Goal: Obtain resource: Download file/media

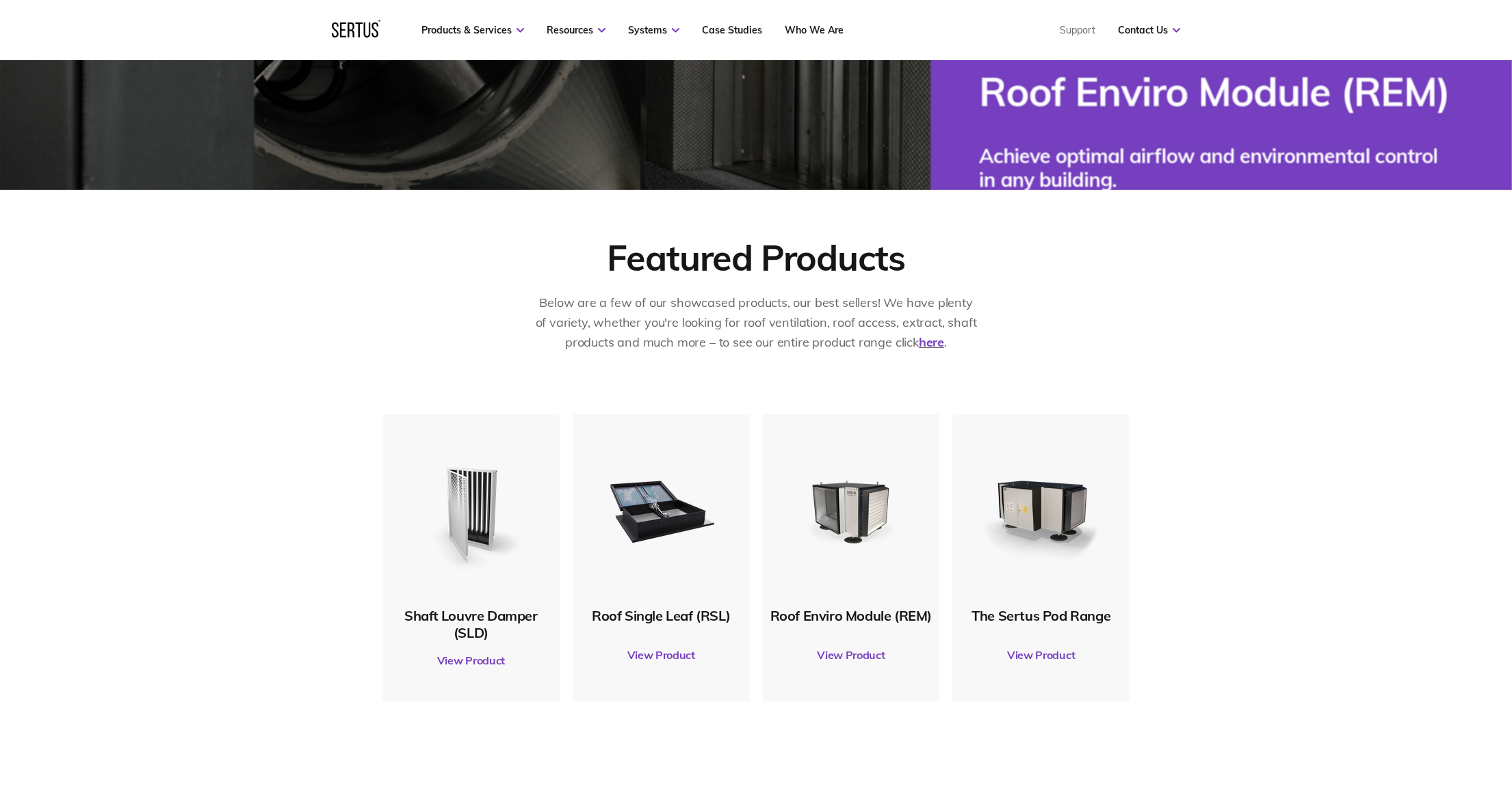
scroll to position [450, 0]
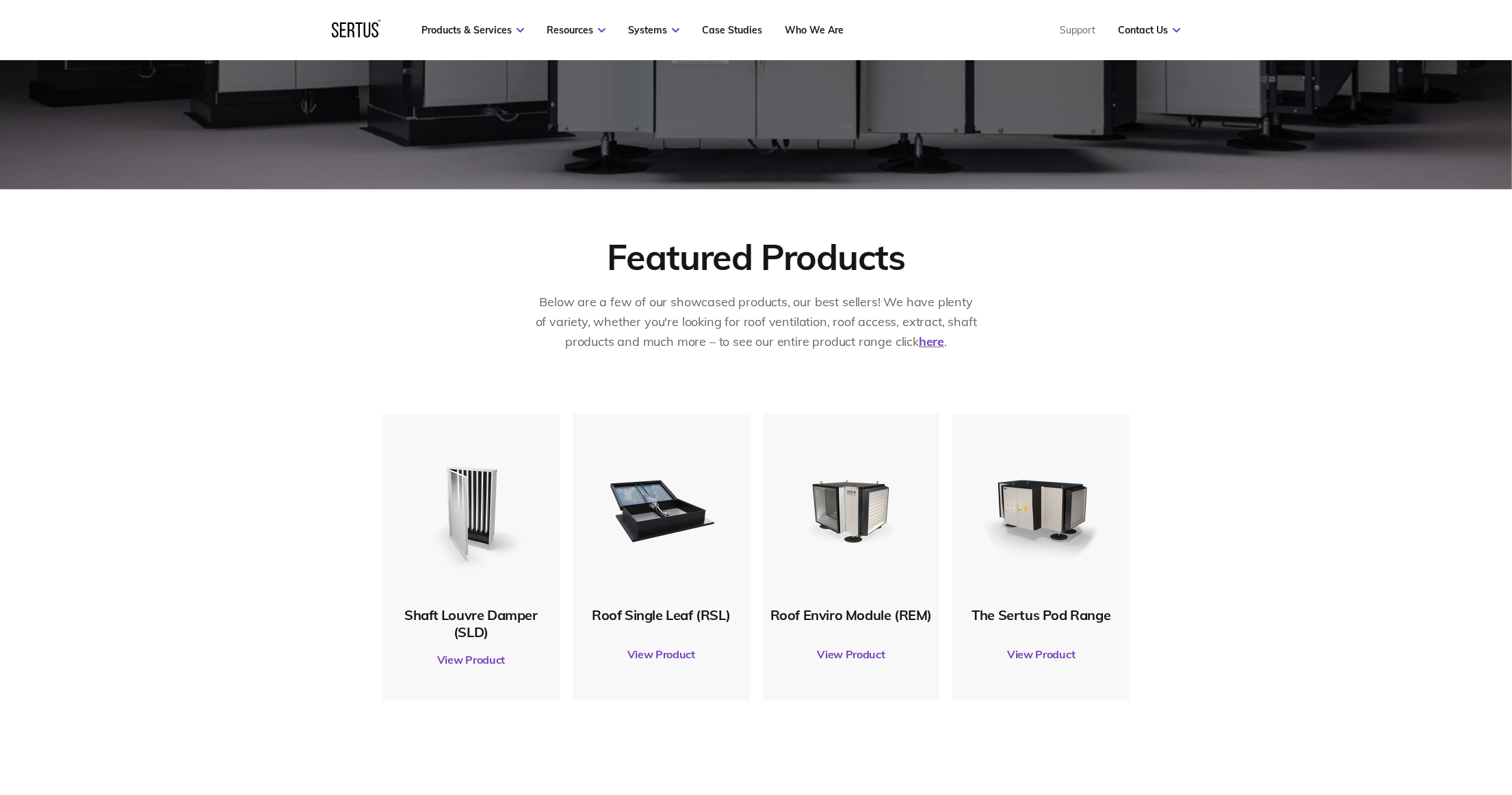
click at [855, 657] on link "View Product" at bounding box center [851, 654] width 164 height 38
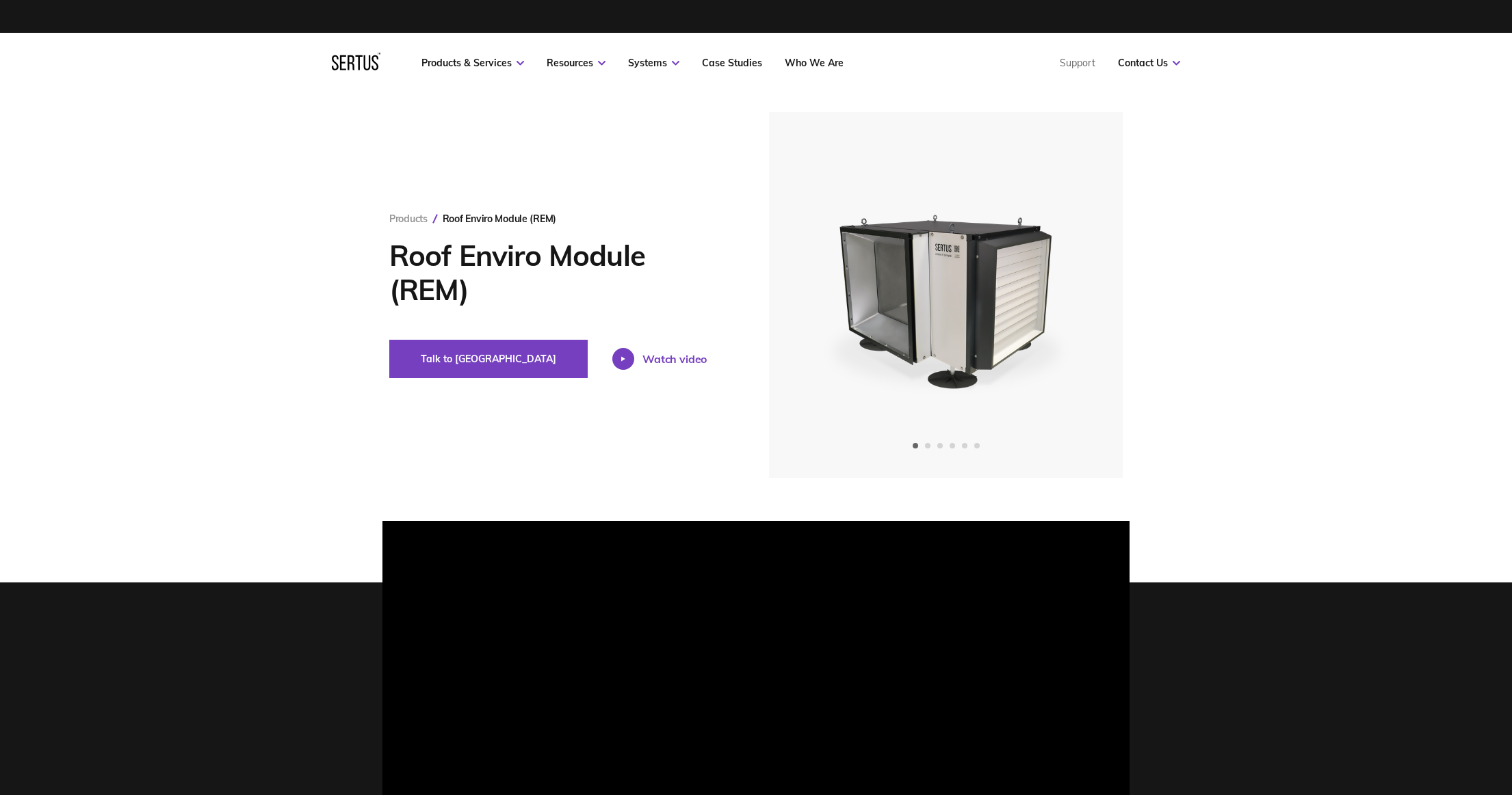
click at [642, 362] on div "Watch video" at bounding box center [674, 359] width 65 height 14
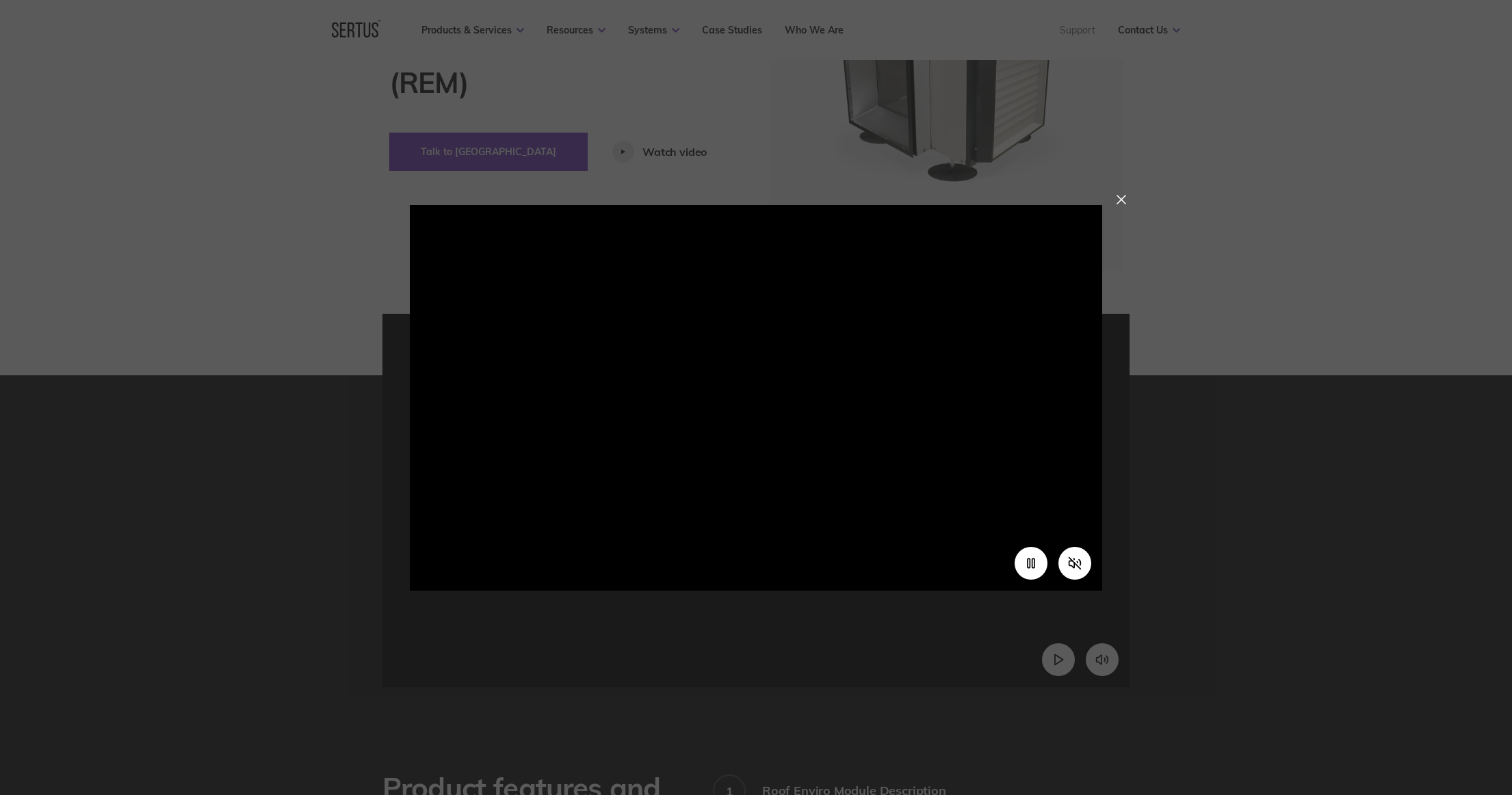
scroll to position [208, 0]
click at [1078, 563] on icon "Unmute video" at bounding box center [1075, 563] width 15 height 15
click at [1126, 199] on div at bounding box center [1121, 199] width 10 height 10
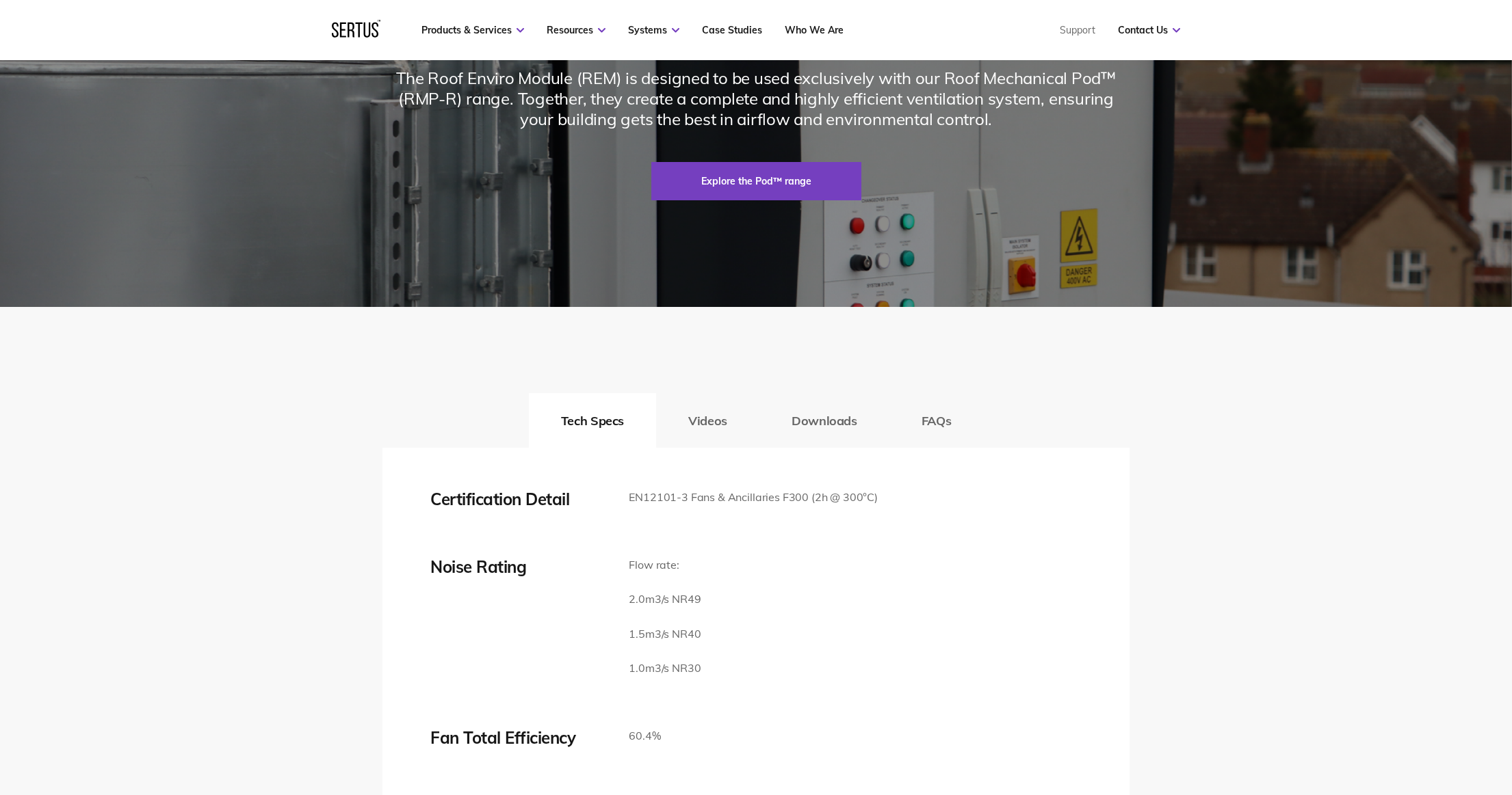
scroll to position [2143, 0]
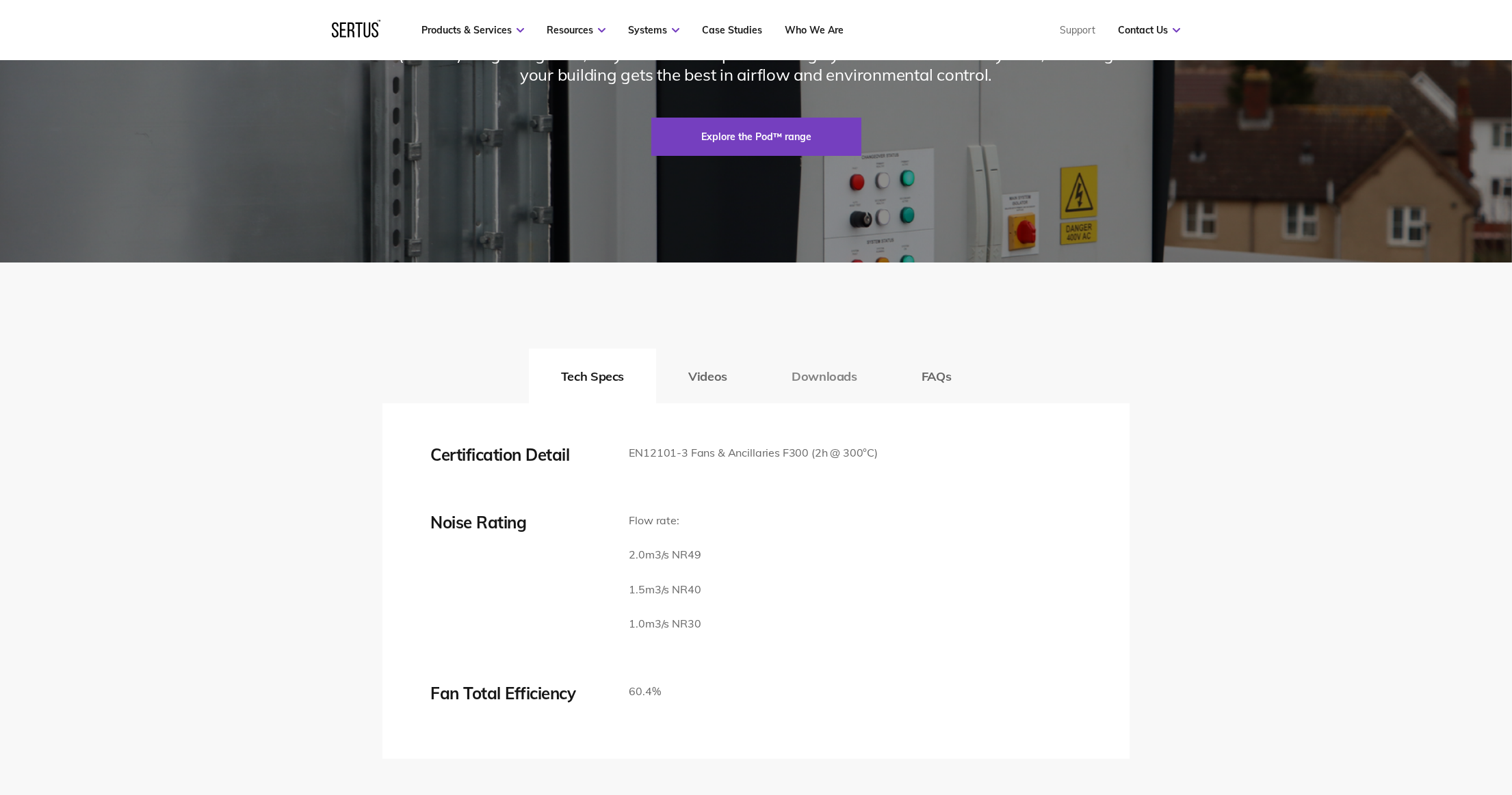
click at [806, 403] on button "Downloads" at bounding box center [824, 376] width 130 height 55
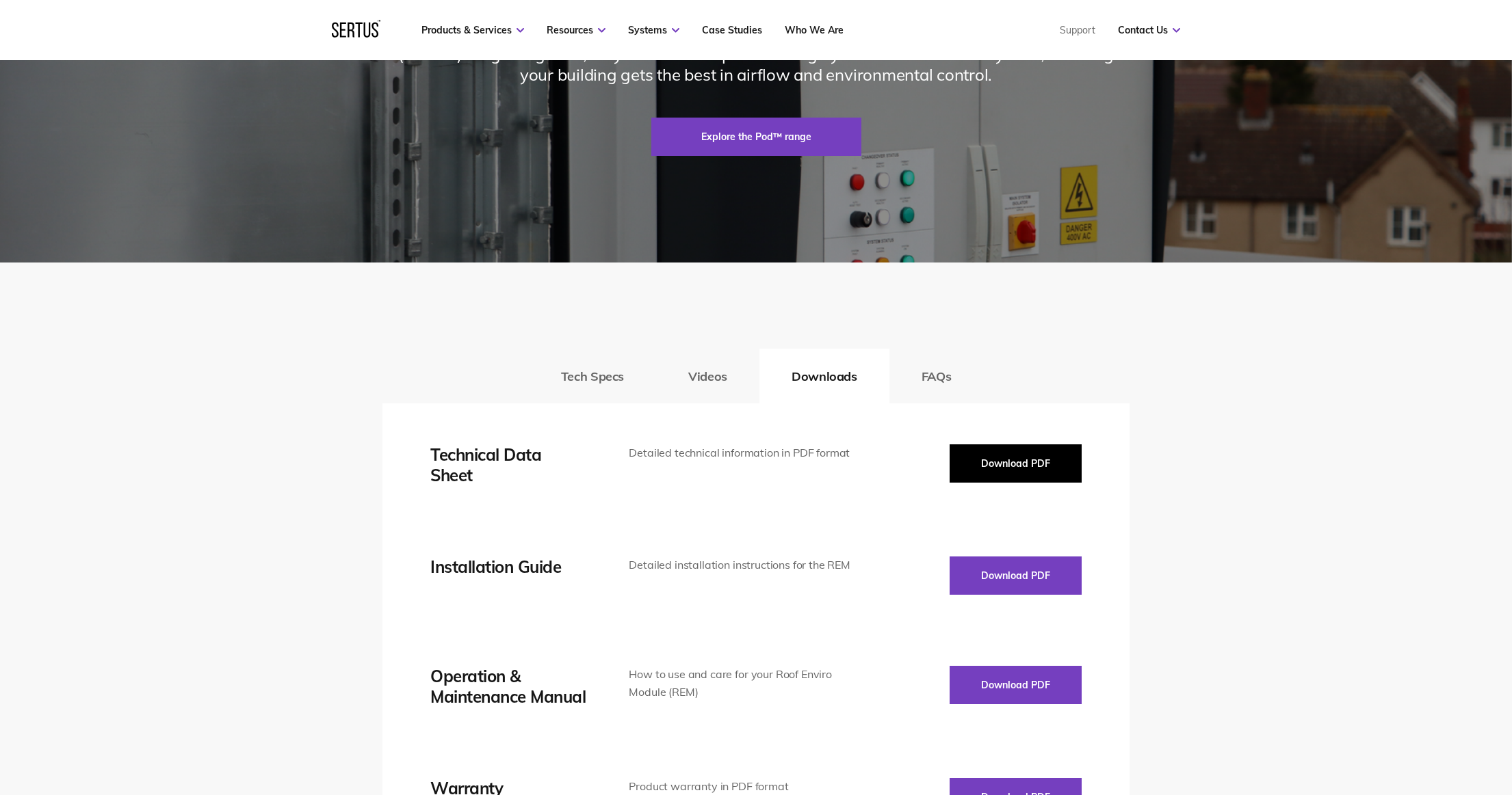
click at [999, 483] on button "Download PDF" at bounding box center [1015, 464] width 132 height 38
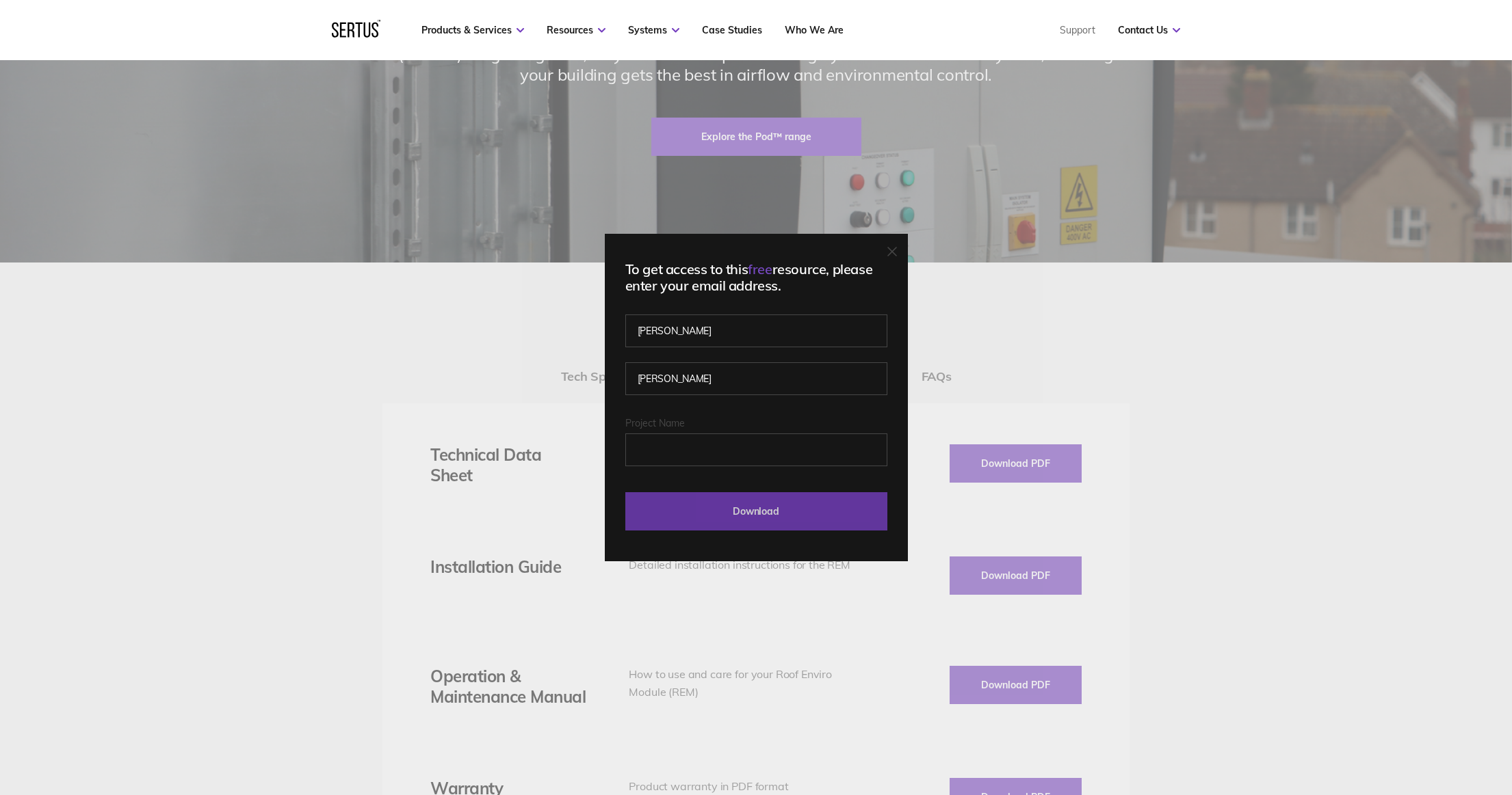
click at [748, 507] on input "Download" at bounding box center [756, 511] width 262 height 38
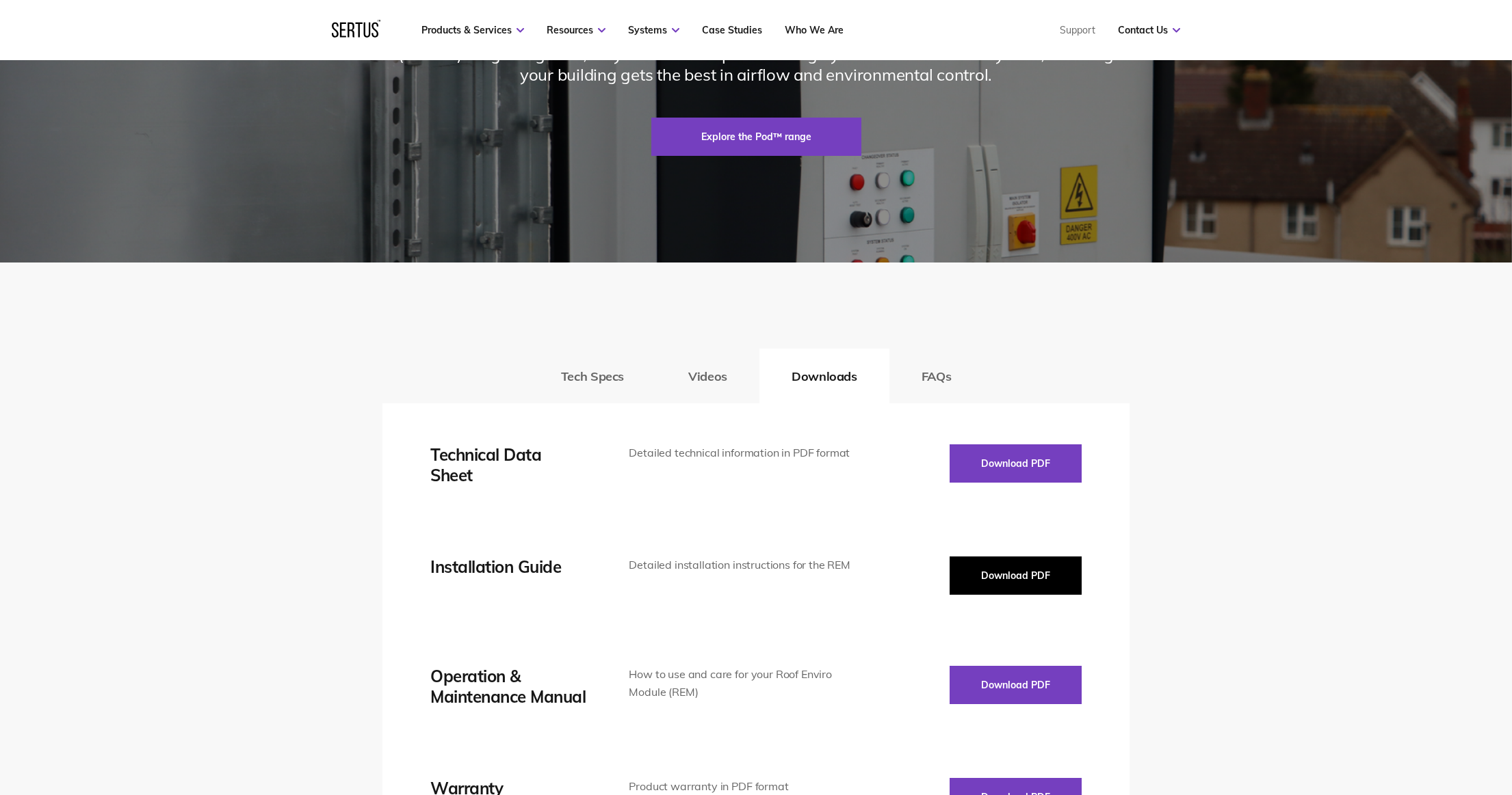
click at [980, 595] on button "Download PDF" at bounding box center [1015, 576] width 132 height 38
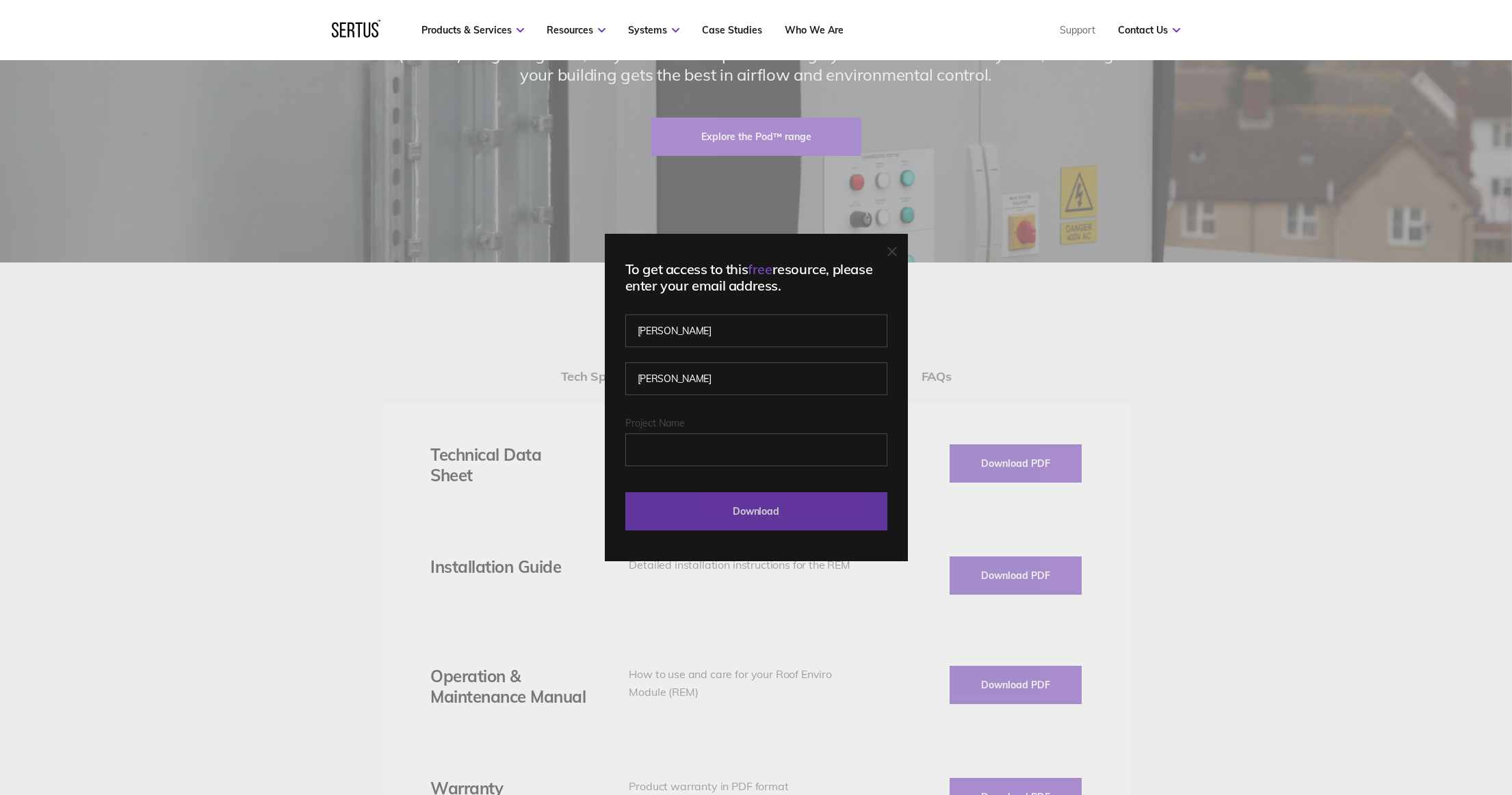
click at [757, 514] on input "Download" at bounding box center [756, 511] width 262 height 38
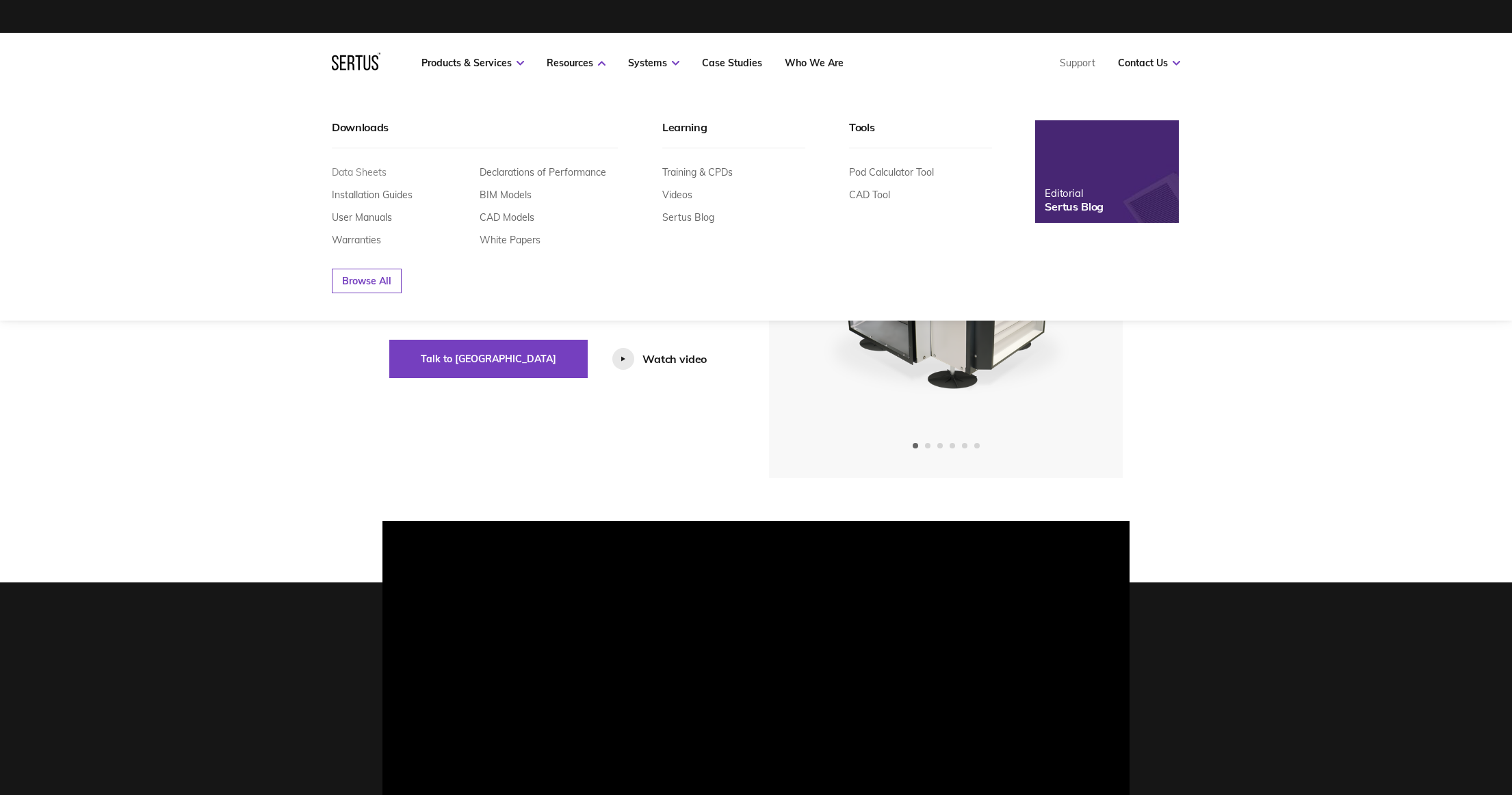
click at [382, 169] on link "Data Sheets" at bounding box center [359, 172] width 55 height 12
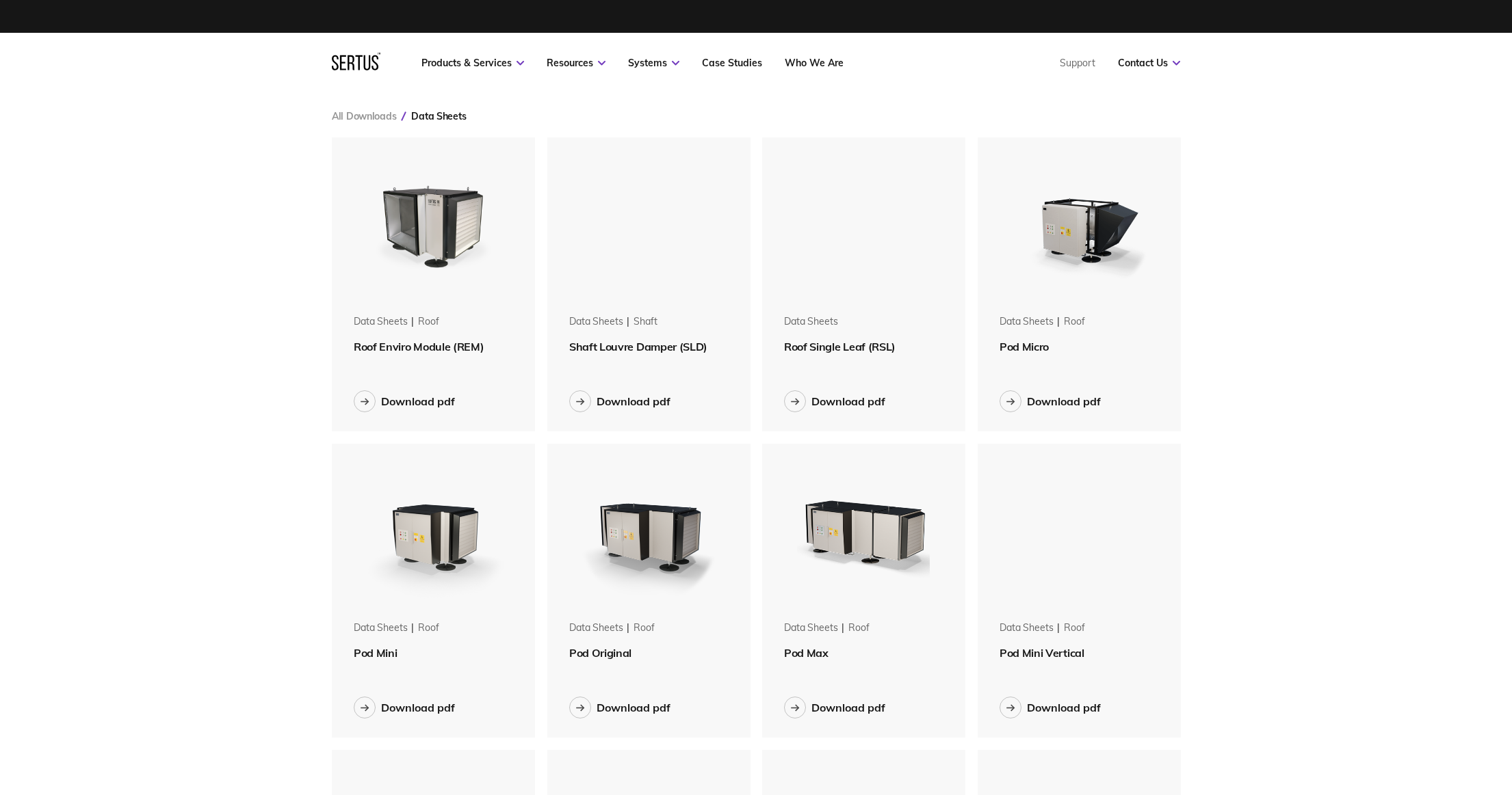
scroll to position [1835, 849]
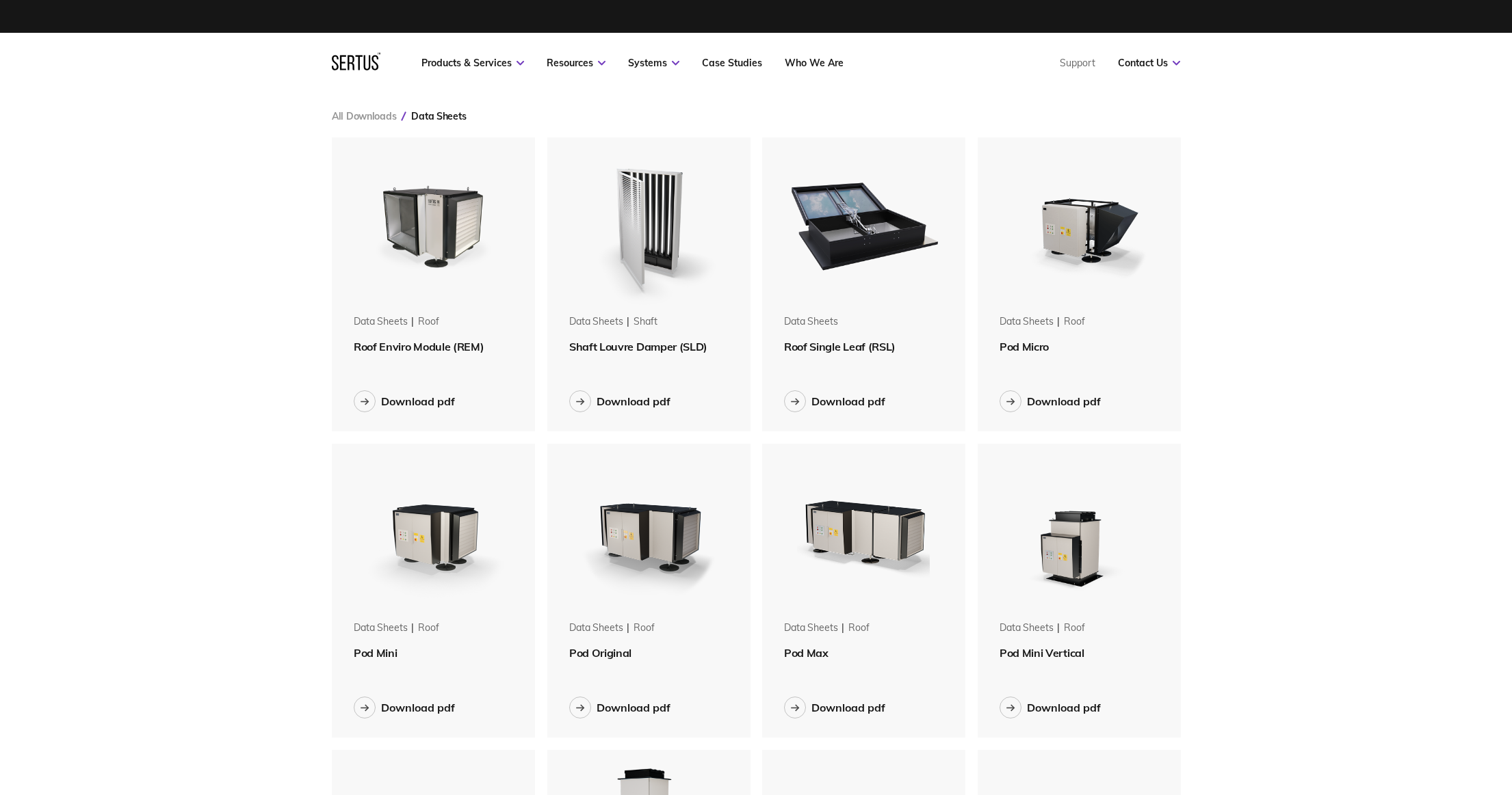
click at [662, 232] on img at bounding box center [648, 223] width 172 height 172
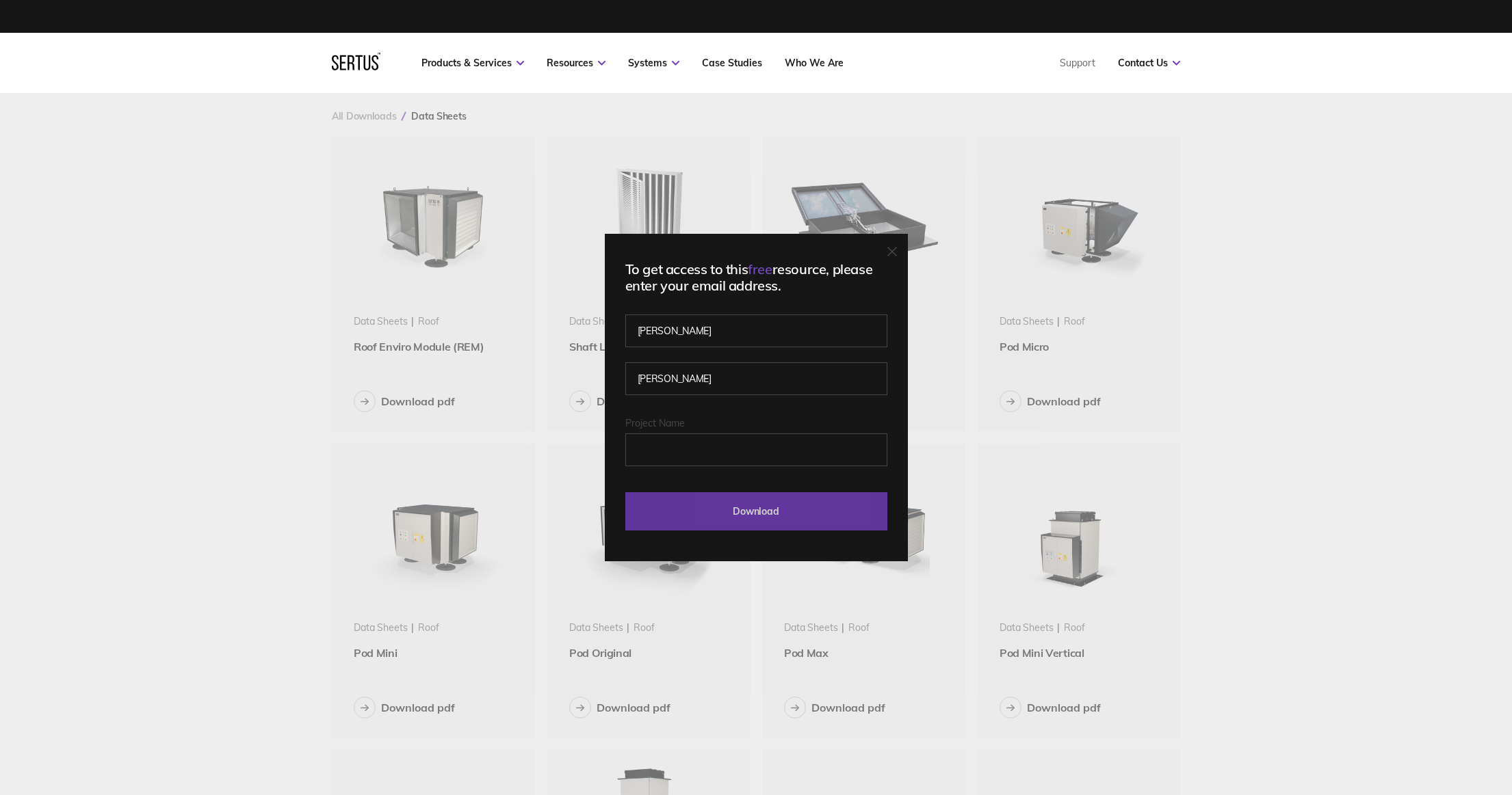
click at [729, 505] on input "Download" at bounding box center [756, 511] width 262 height 38
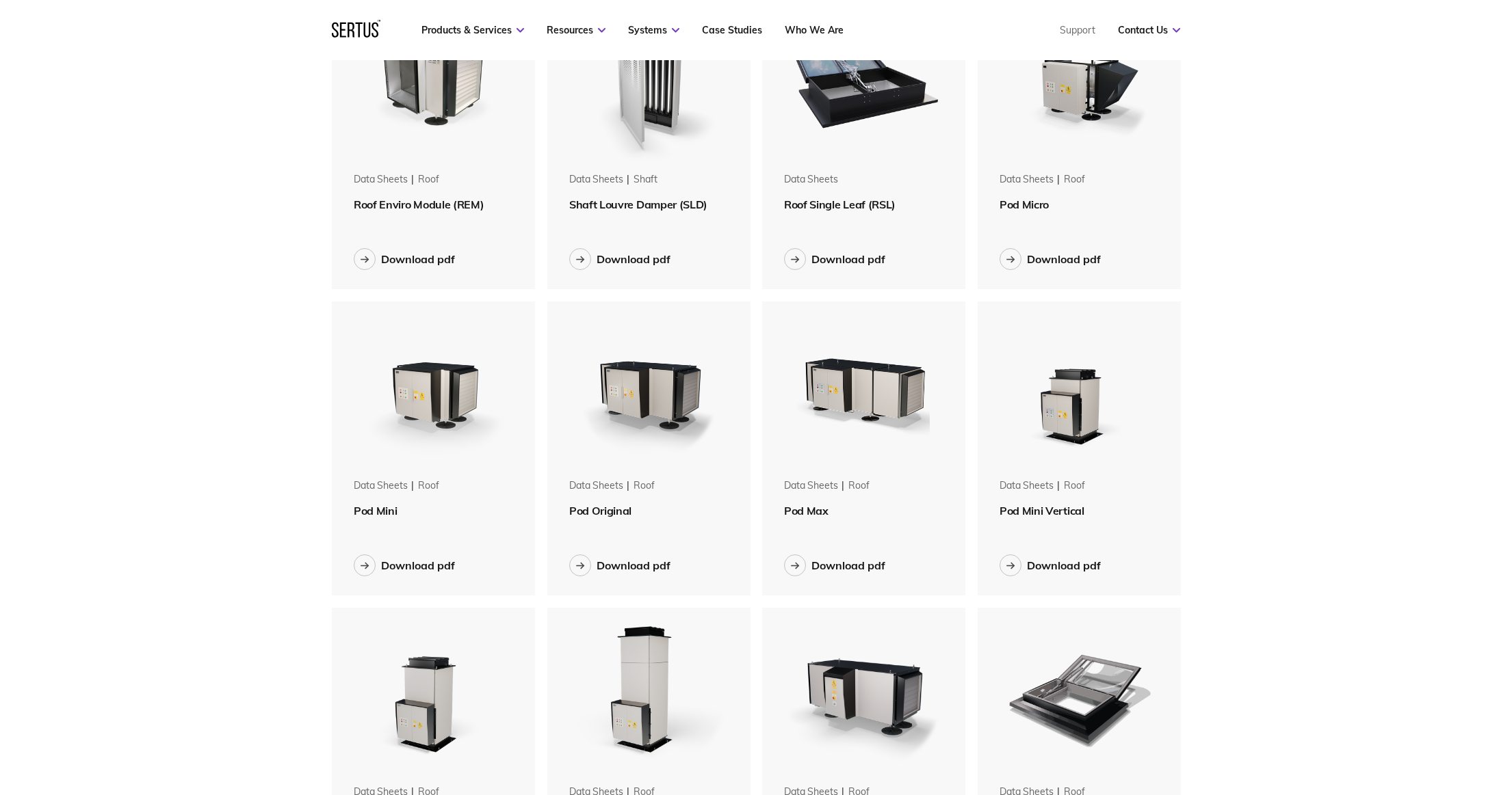
scroll to position [0, 0]
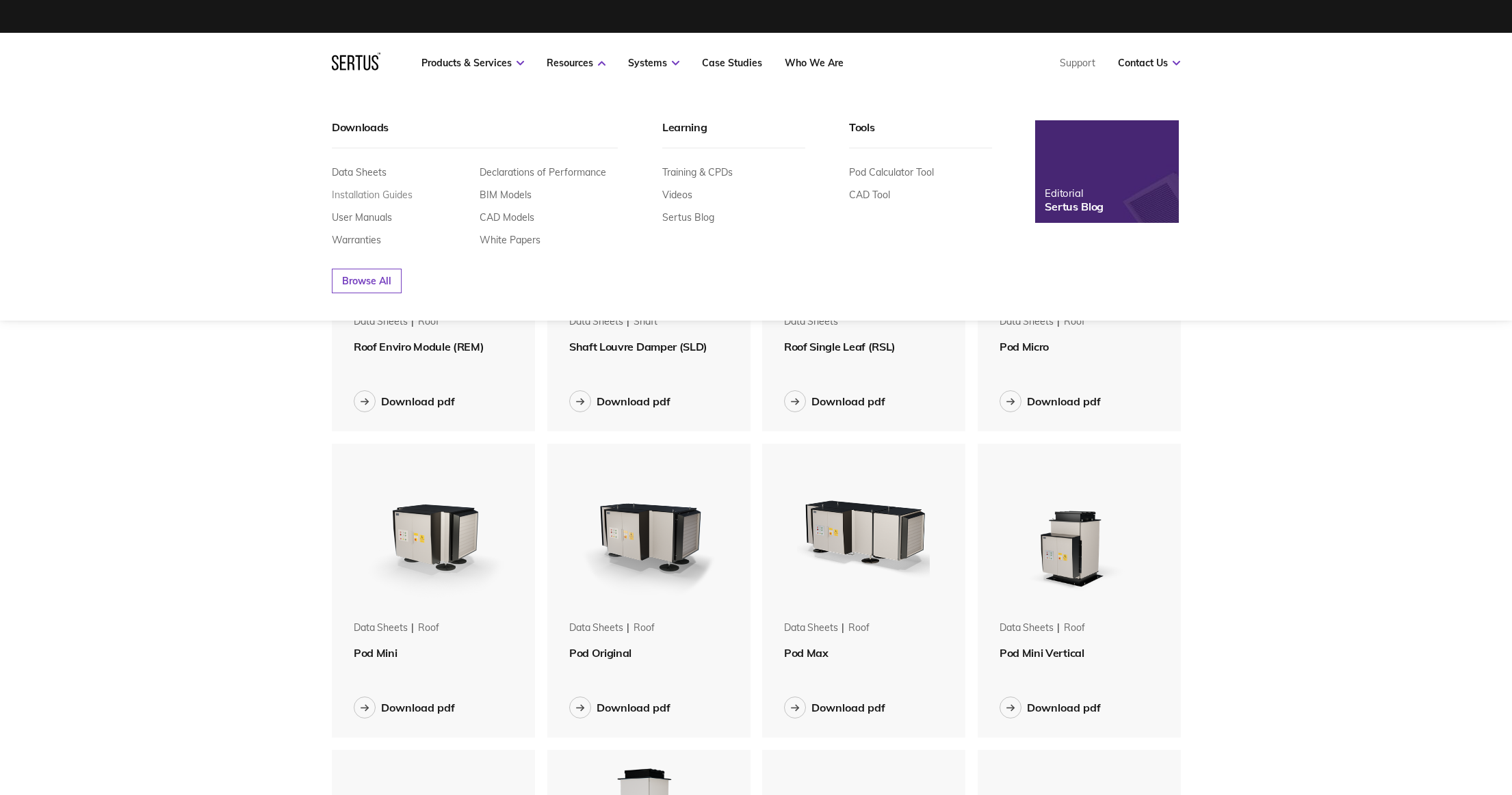
click at [403, 197] on link "Installation Guides" at bounding box center [372, 194] width 81 height 12
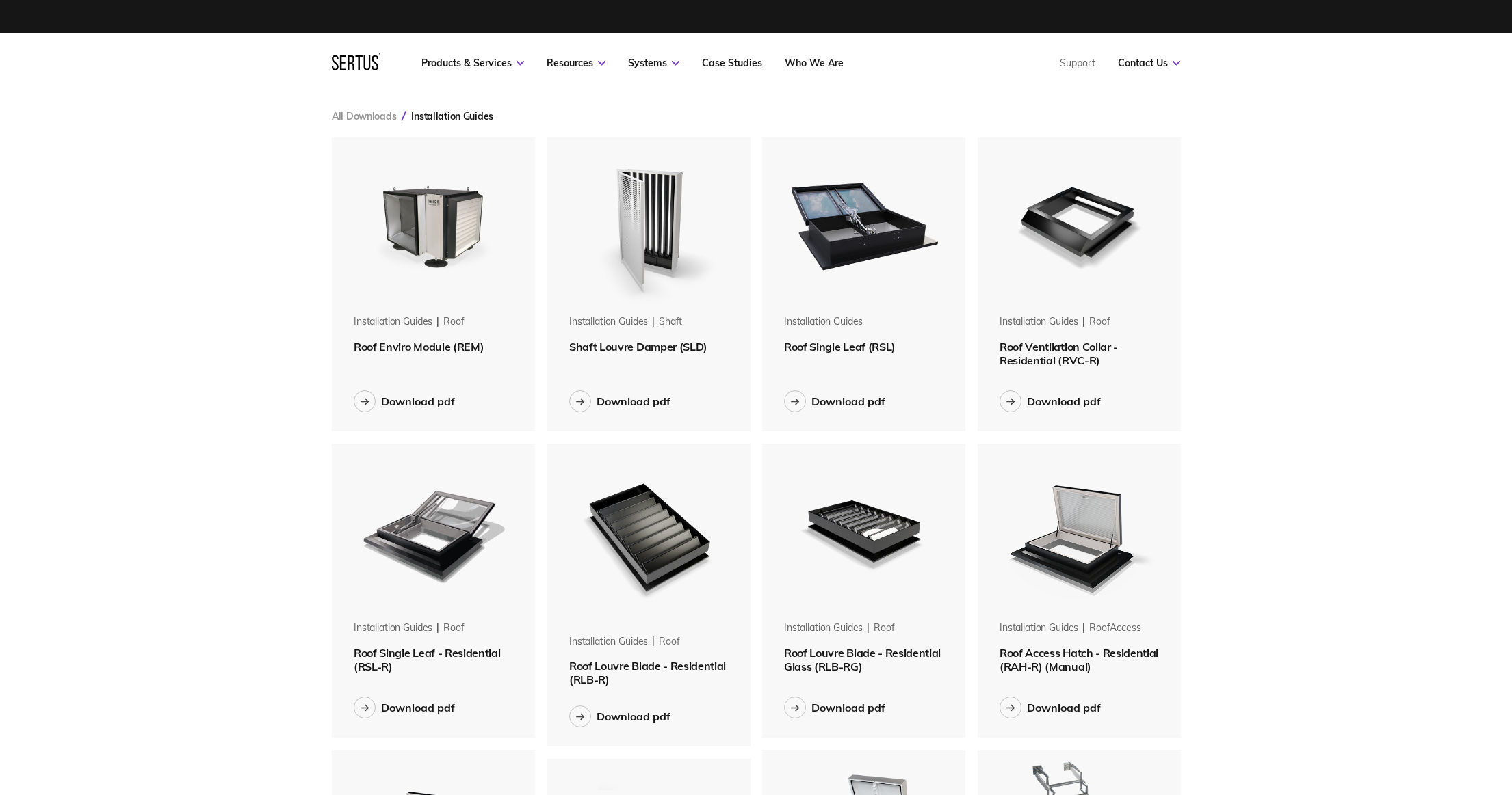
scroll to position [1214, 849]
click at [665, 252] on img at bounding box center [648, 223] width 172 height 172
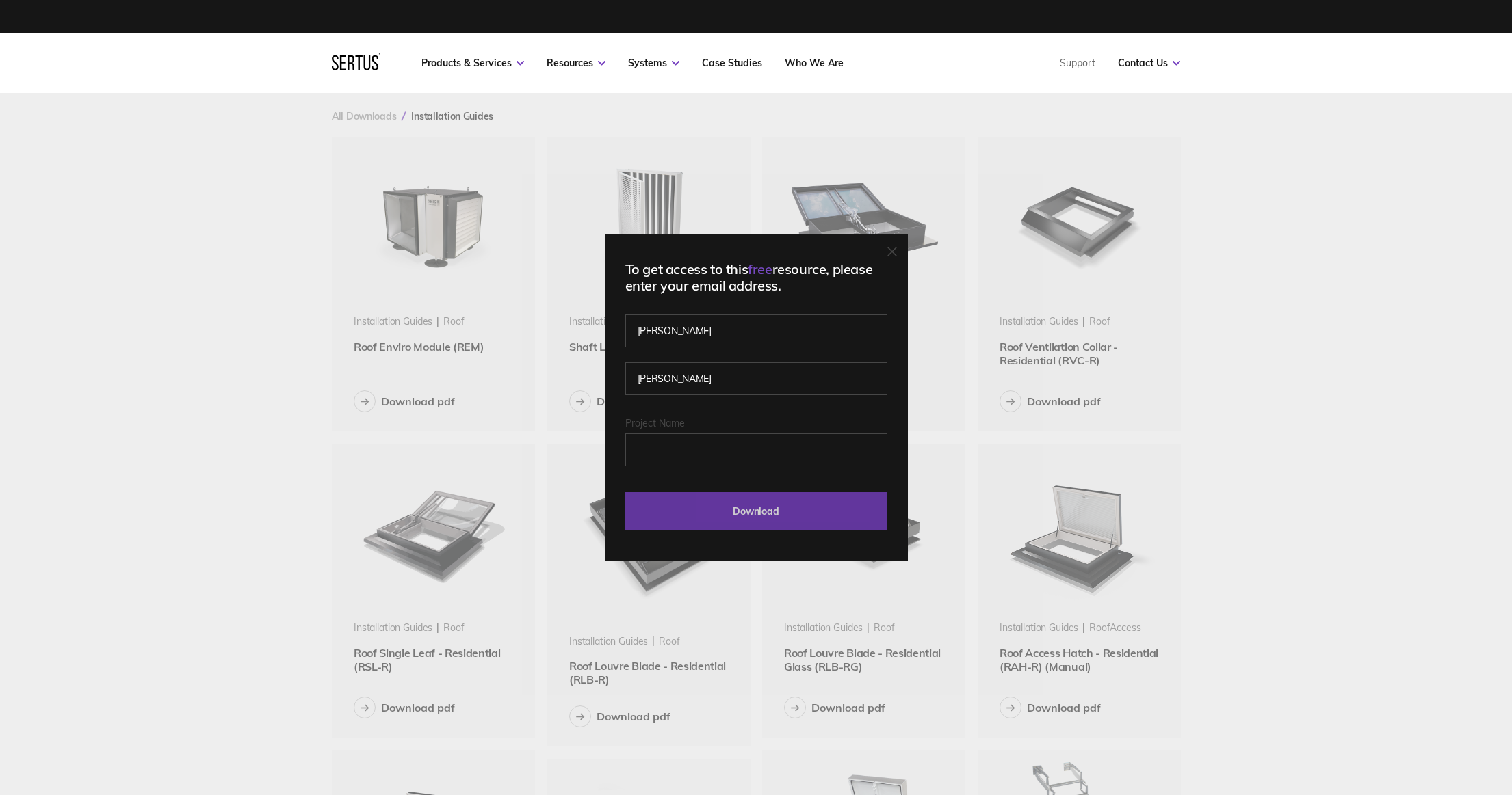
click at [726, 507] on input "Download" at bounding box center [756, 511] width 262 height 38
